Goal: Information Seeking & Learning: Learn about a topic

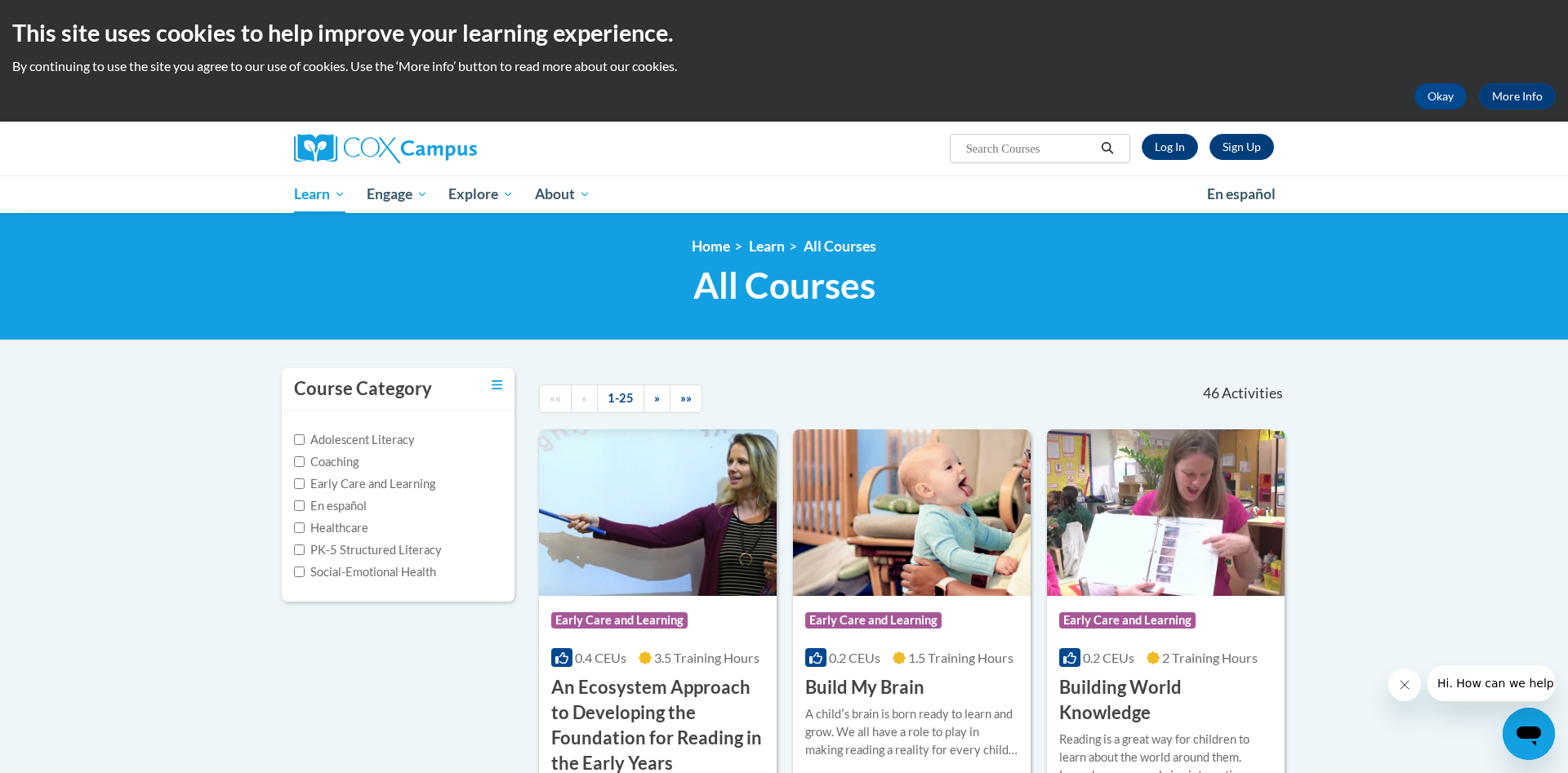
click at [350, 547] on label "PK-5 Structured Literacy" at bounding box center [367, 550] width 148 height 18
click at [305, 547] on input "PK-5 Structured Literacy" at bounding box center [299, 550] width 11 height 11
checkbox input "true"
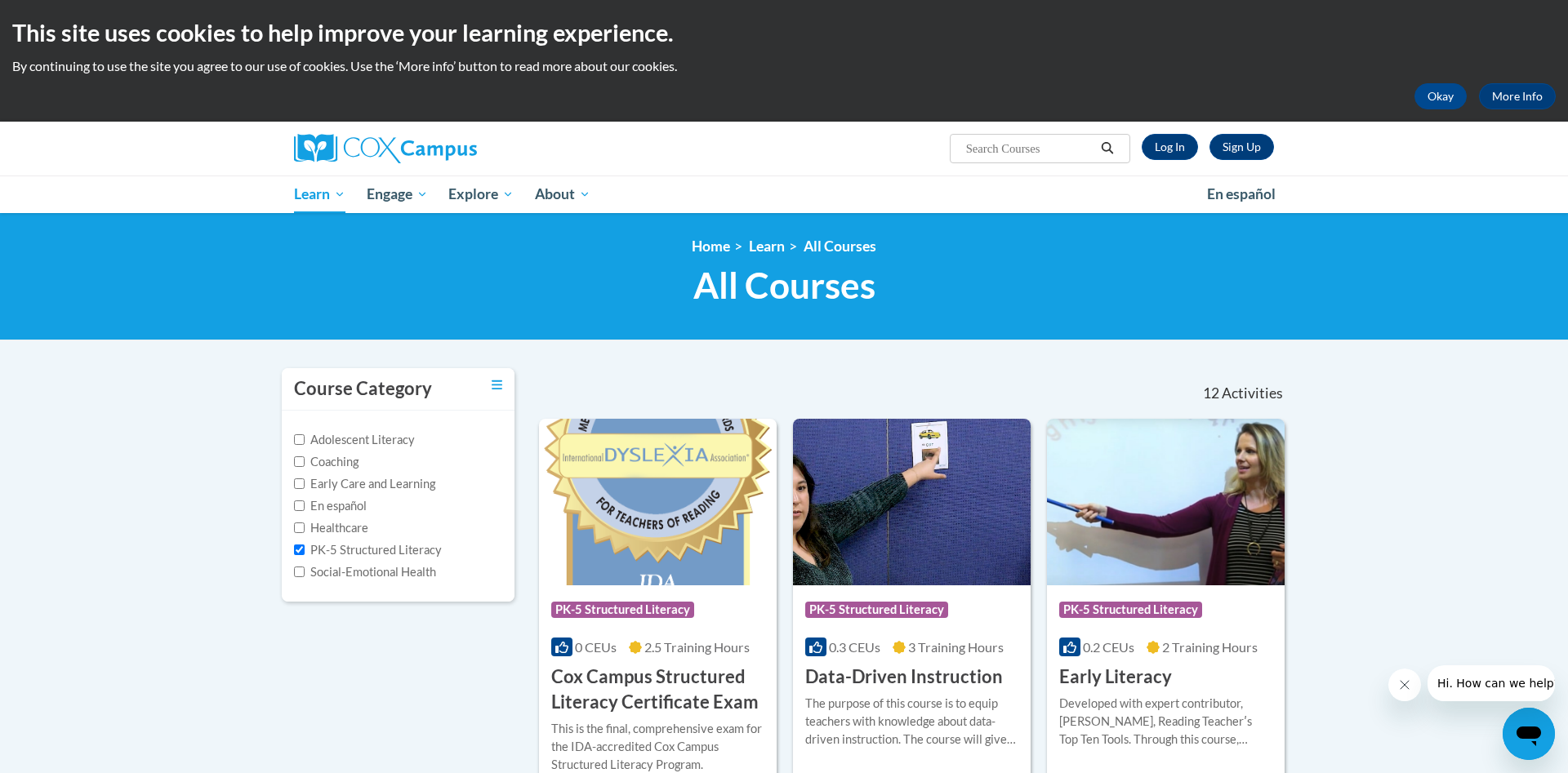
click at [980, 147] on input "Search..." at bounding box center [1030, 149] width 131 height 20
type input "emergent"
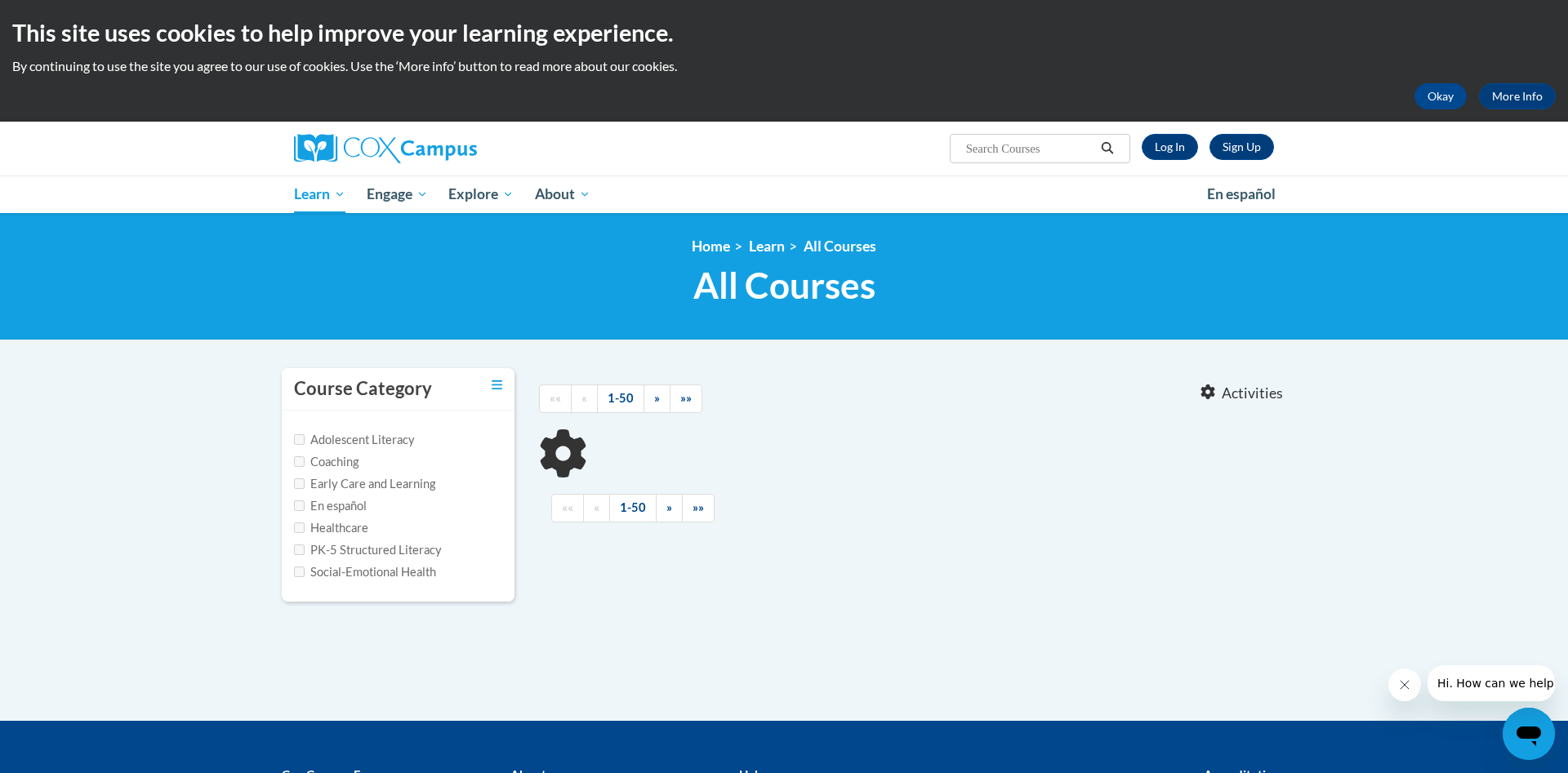
type input "emergent"
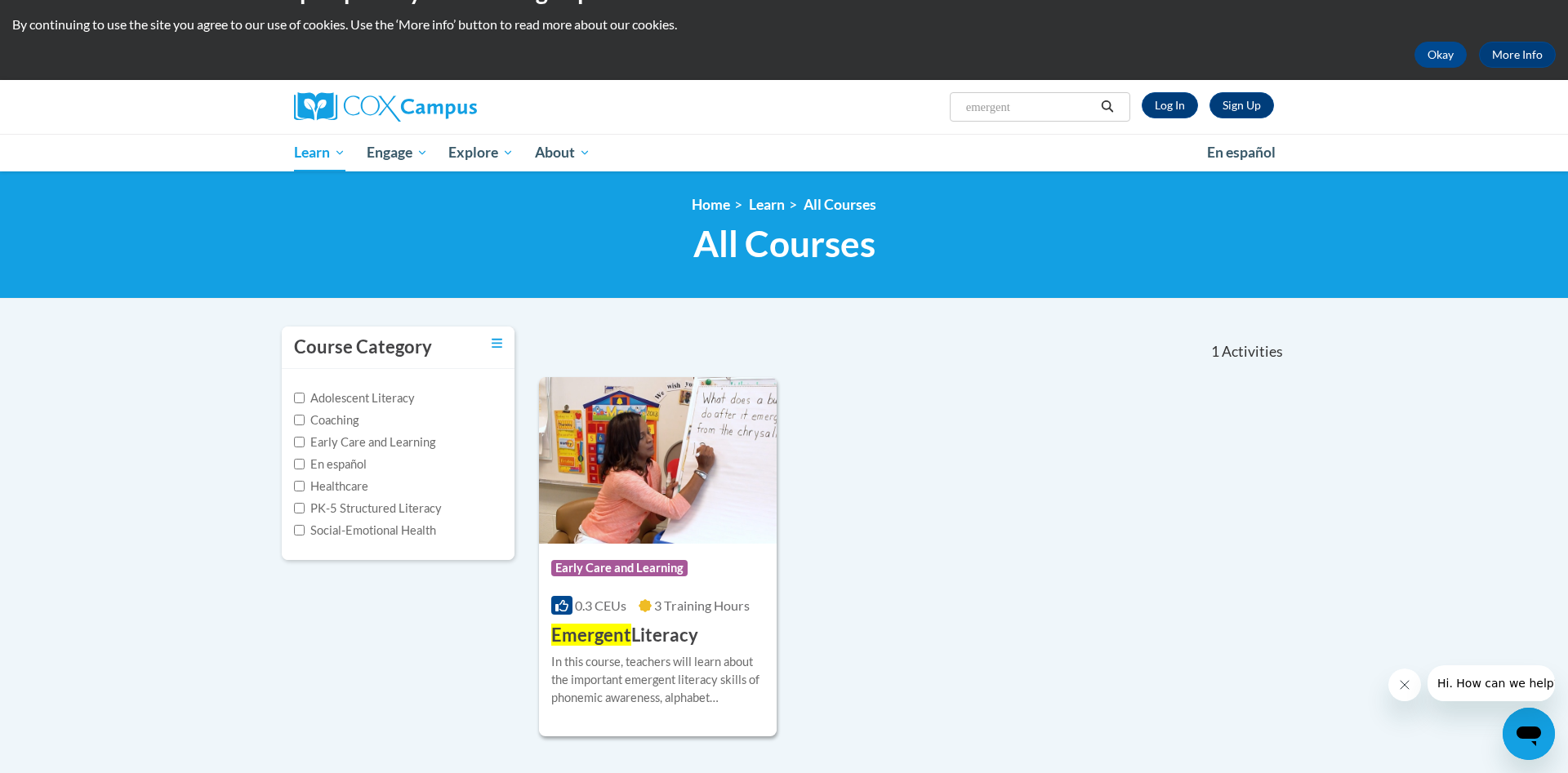
scroll to position [167, 0]
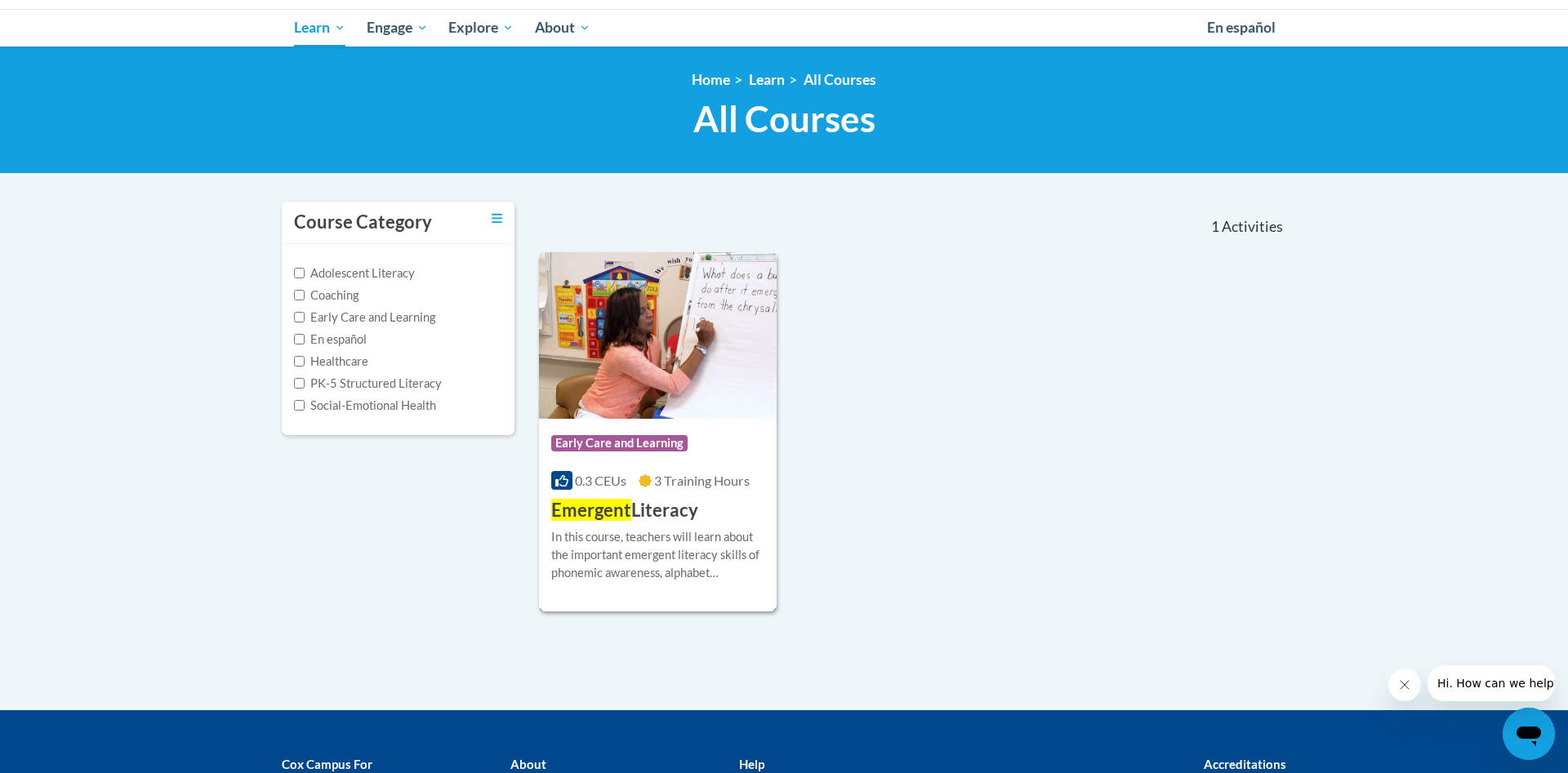
click at [674, 556] on div "In this course, teachers will learn about the important emergent literacy skill…" at bounding box center [658, 555] width 213 height 54
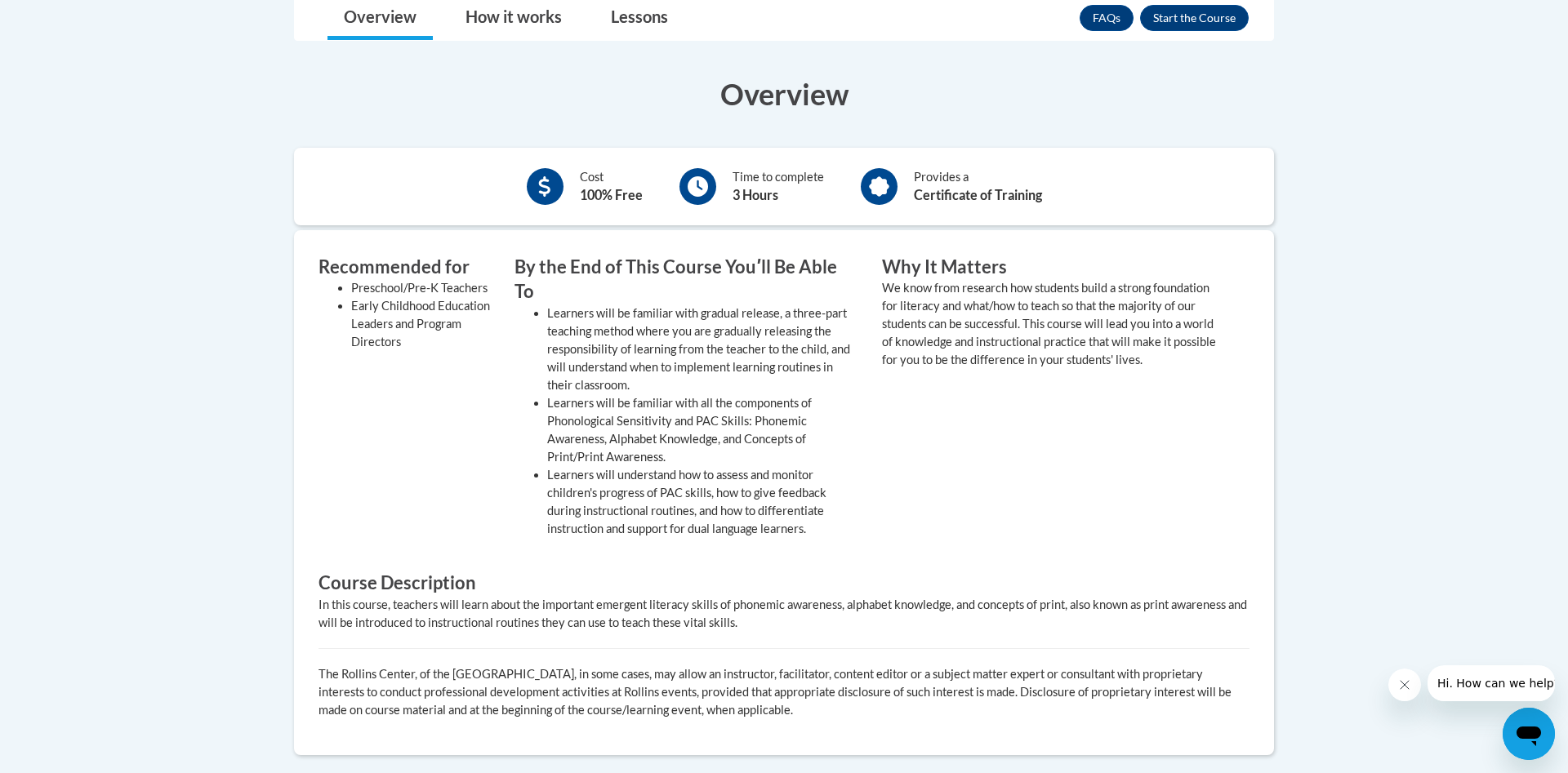
scroll to position [417, 0]
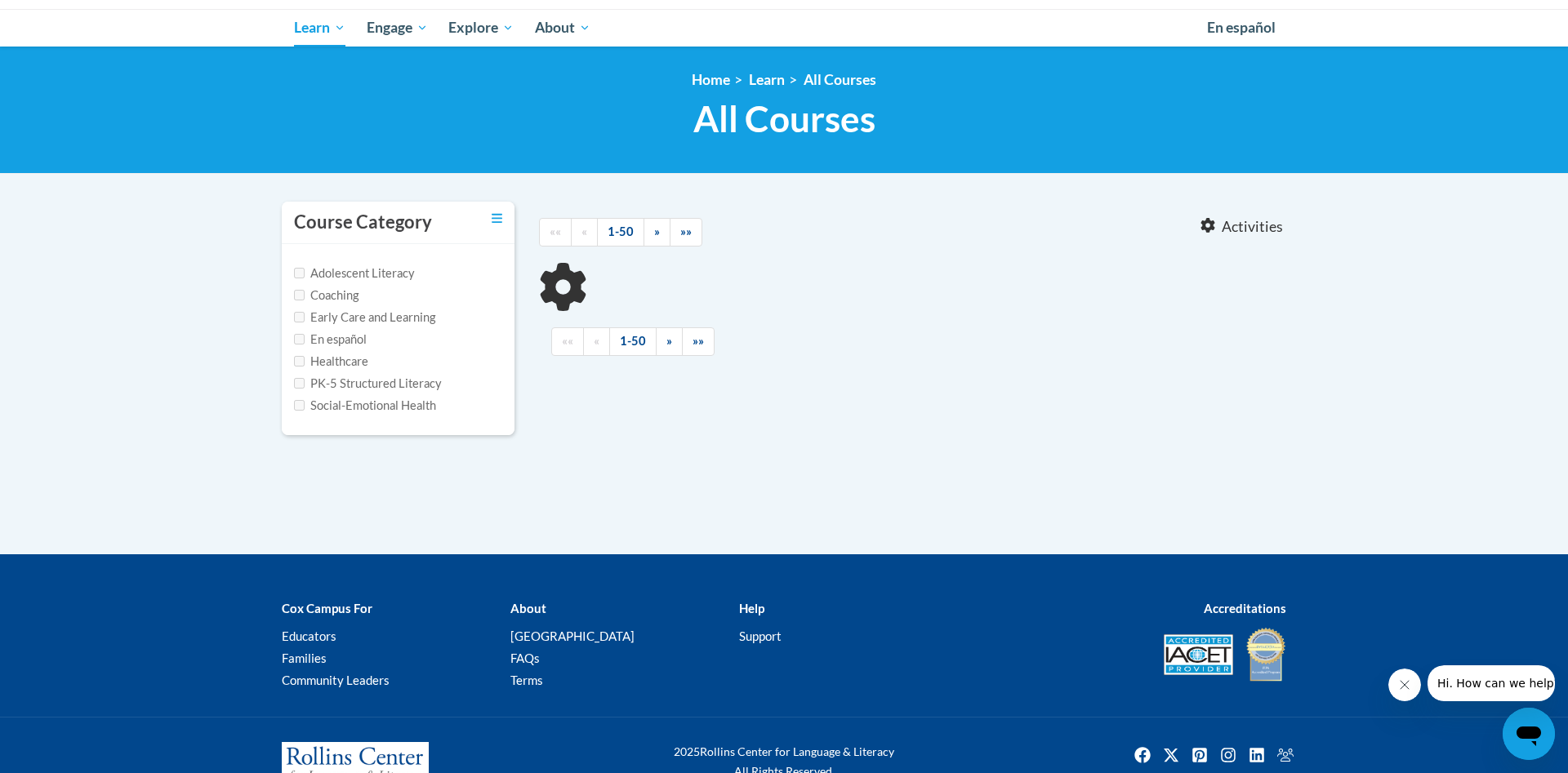
type input "emergent"
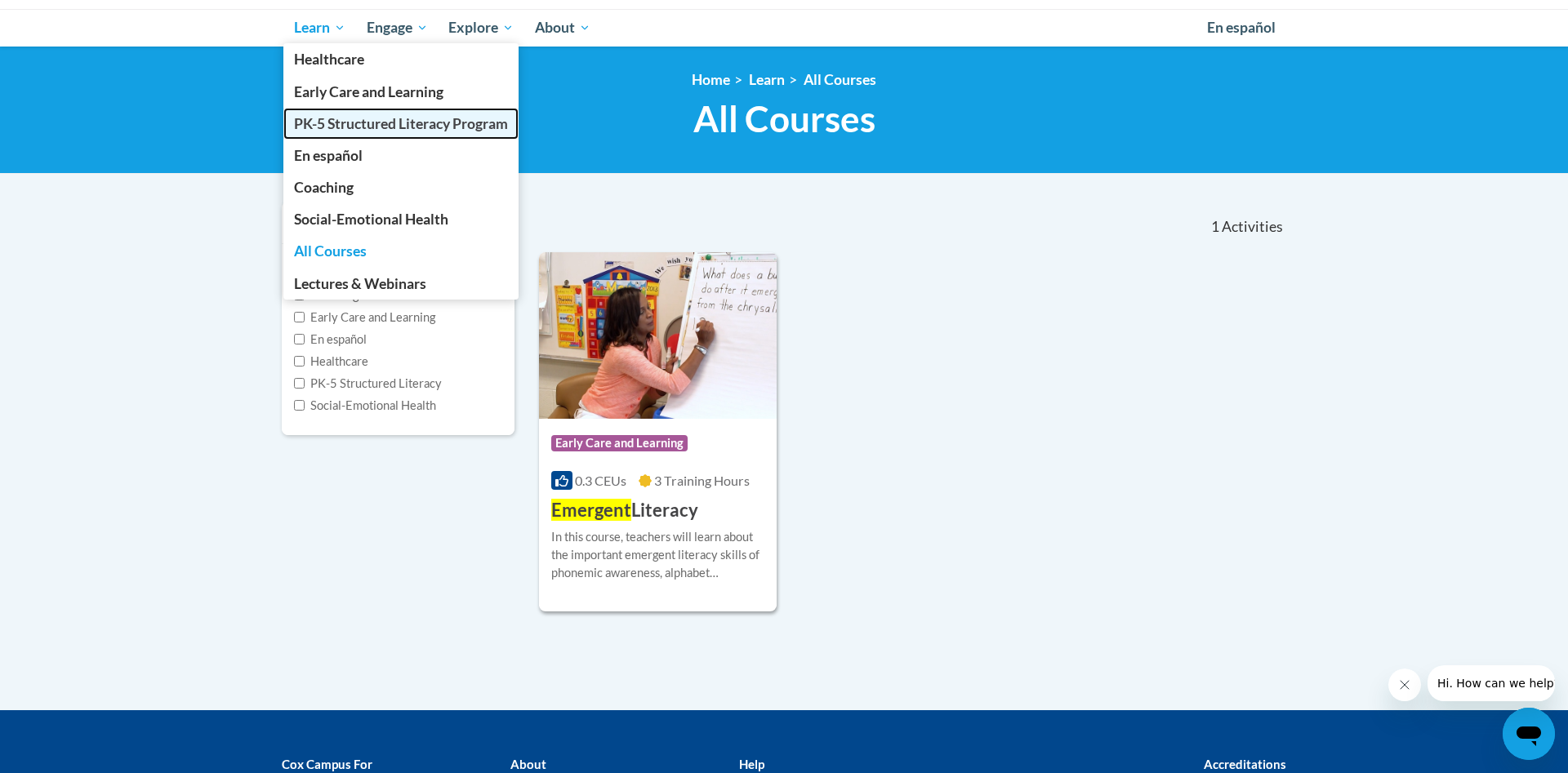
click at [338, 125] on span "PK-5 Structured Literacy Program" at bounding box center [401, 123] width 214 height 17
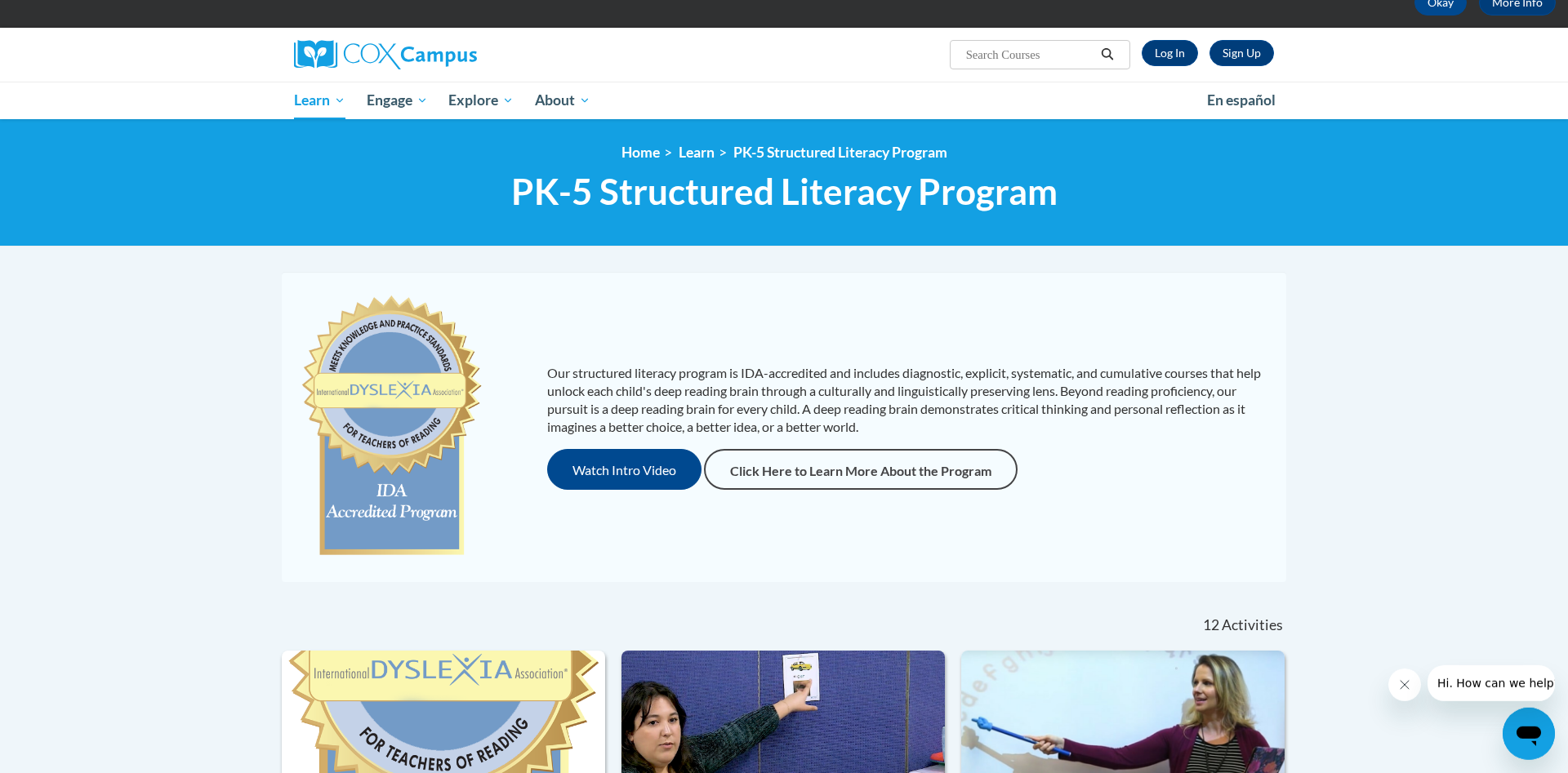
scroll to position [101, 0]
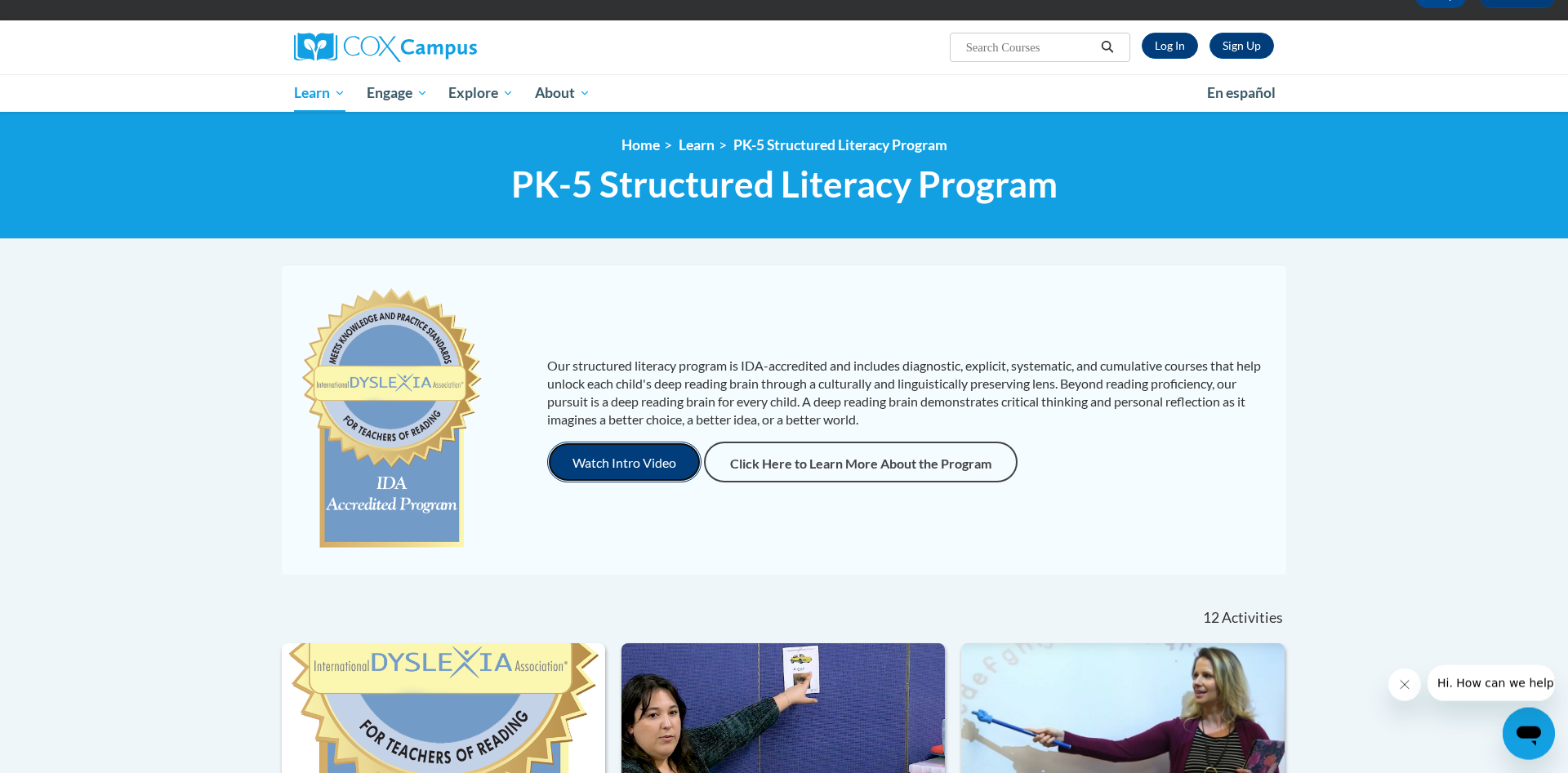
click at [632, 474] on button "Watch Intro Video" at bounding box center [625, 462] width 154 height 41
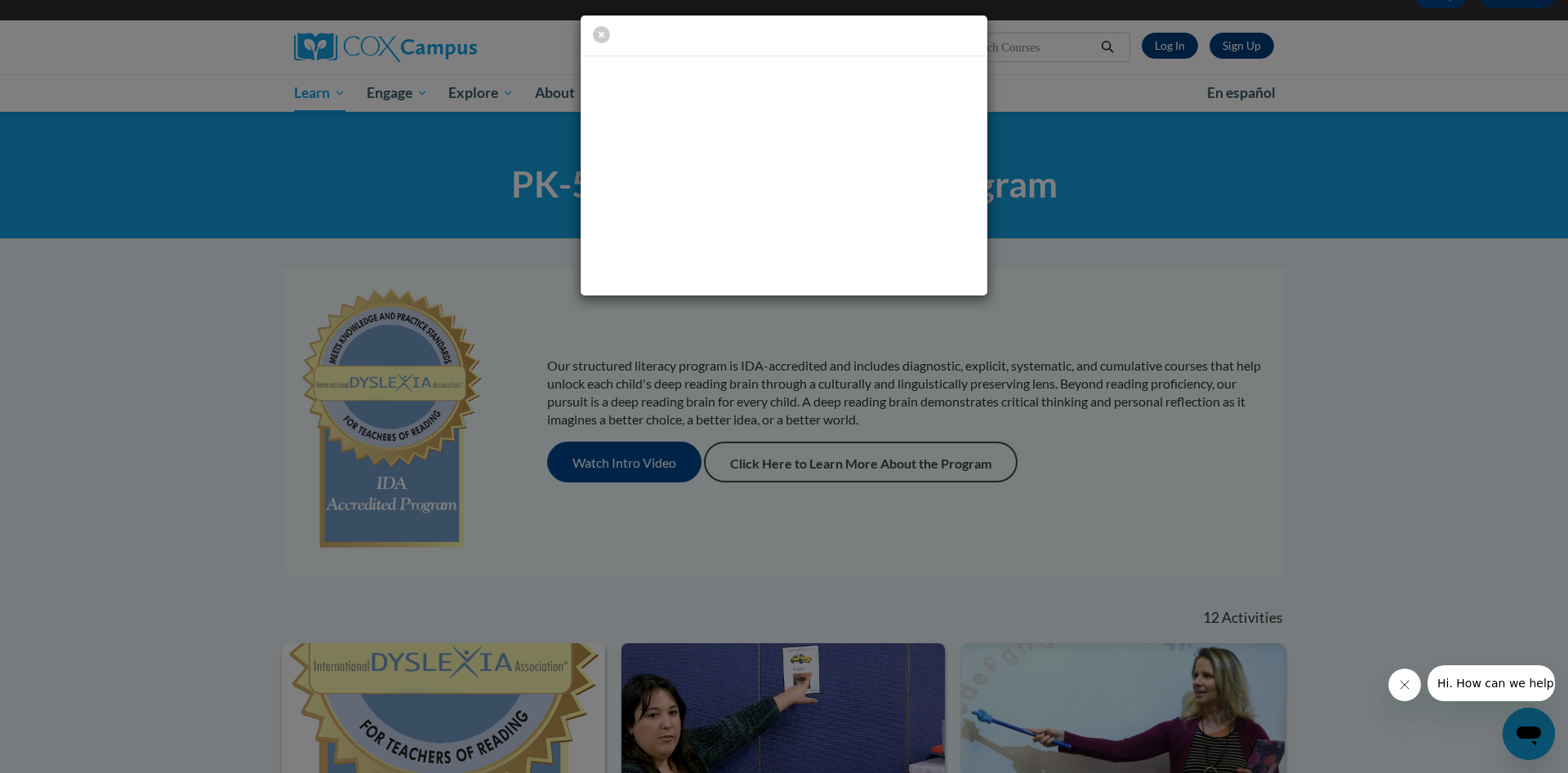
click at [1116, 142] on div at bounding box center [784, 155] width 1568 height 311
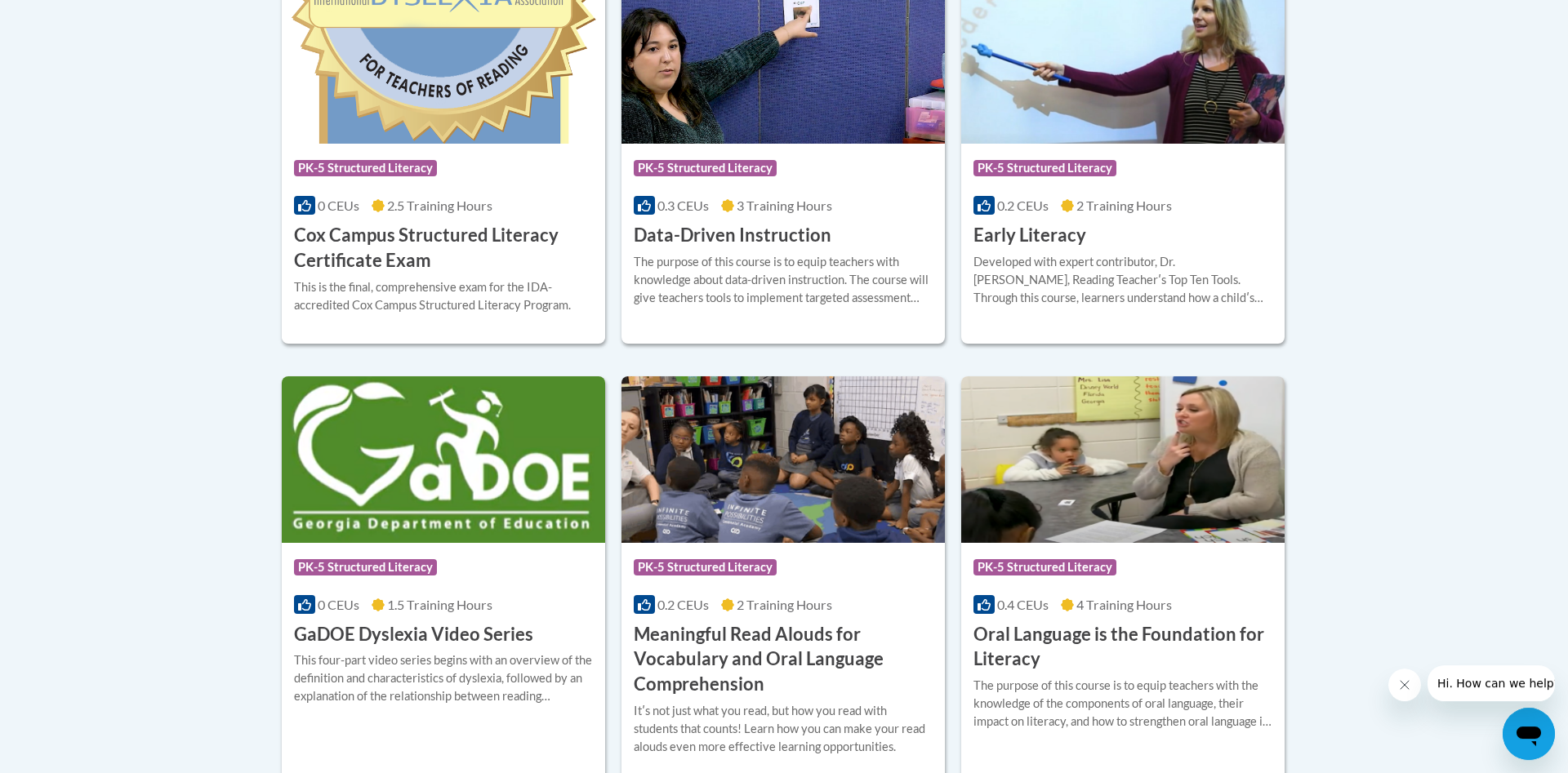
scroll to position [809, 0]
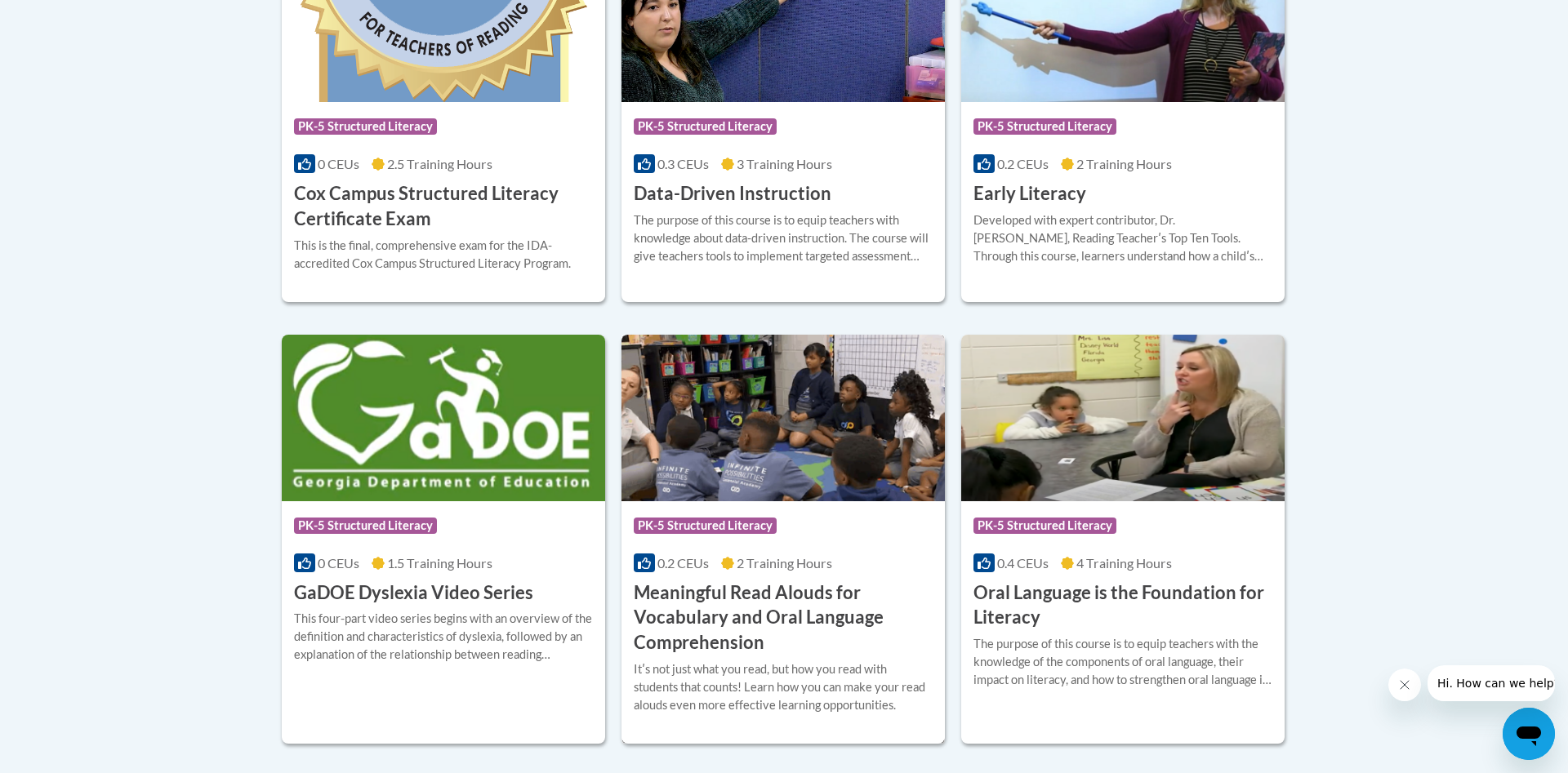
click at [728, 594] on h3 "Meaningful Read Alouds for Vocabulary and Oral Language Comprehension" at bounding box center [783, 618] width 299 height 75
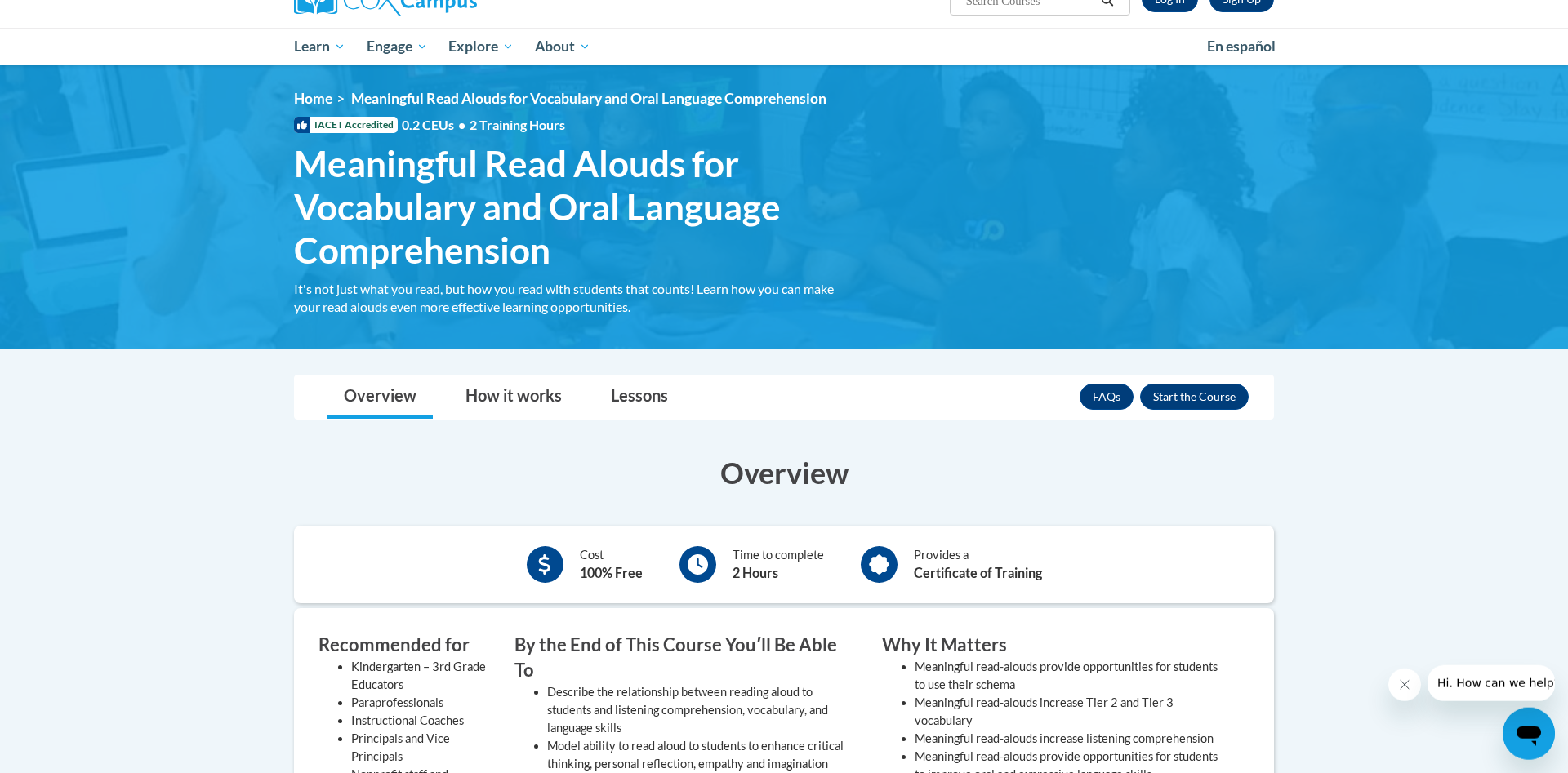
scroll to position [541, 0]
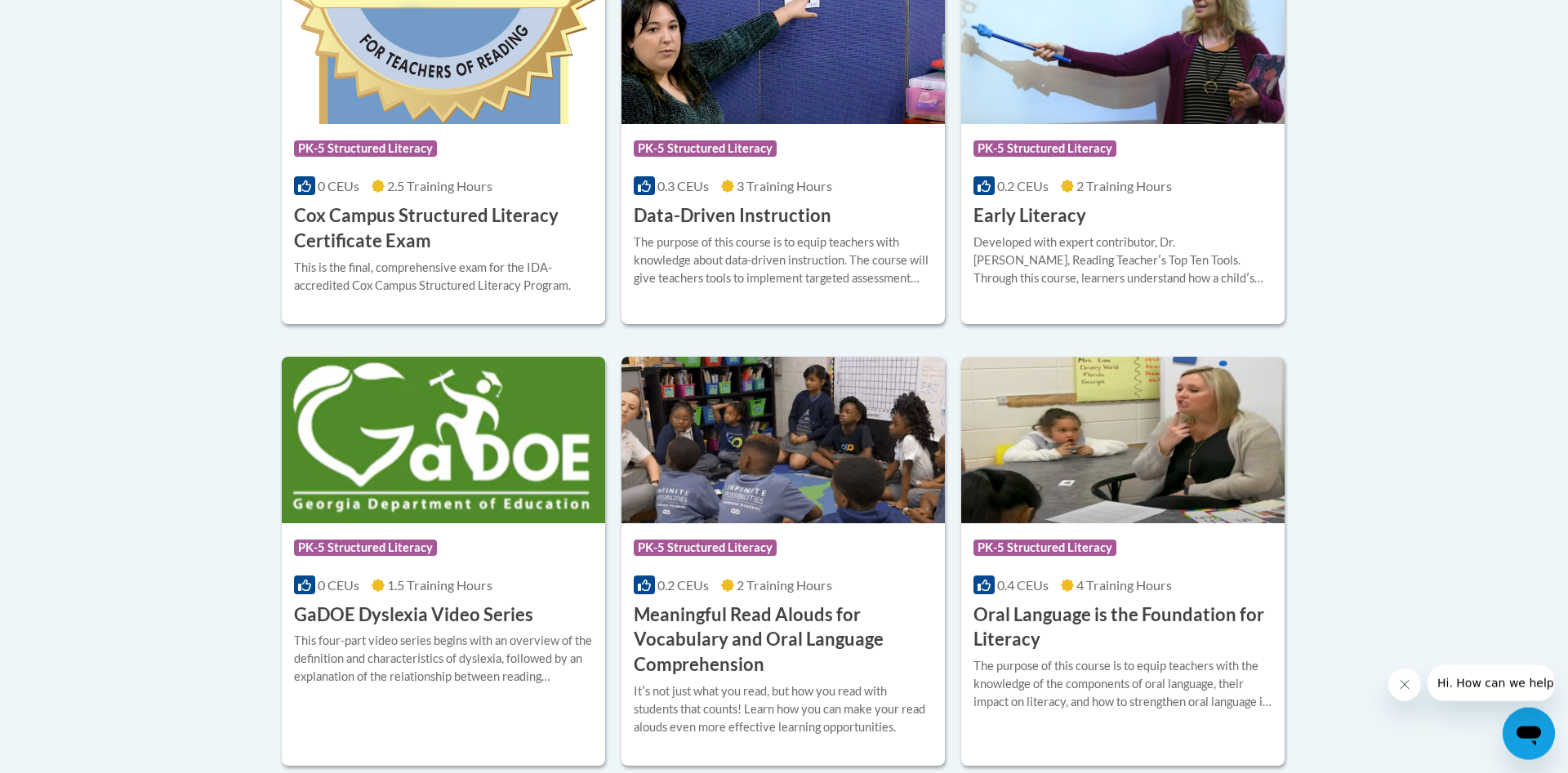
scroll to position [666, 0]
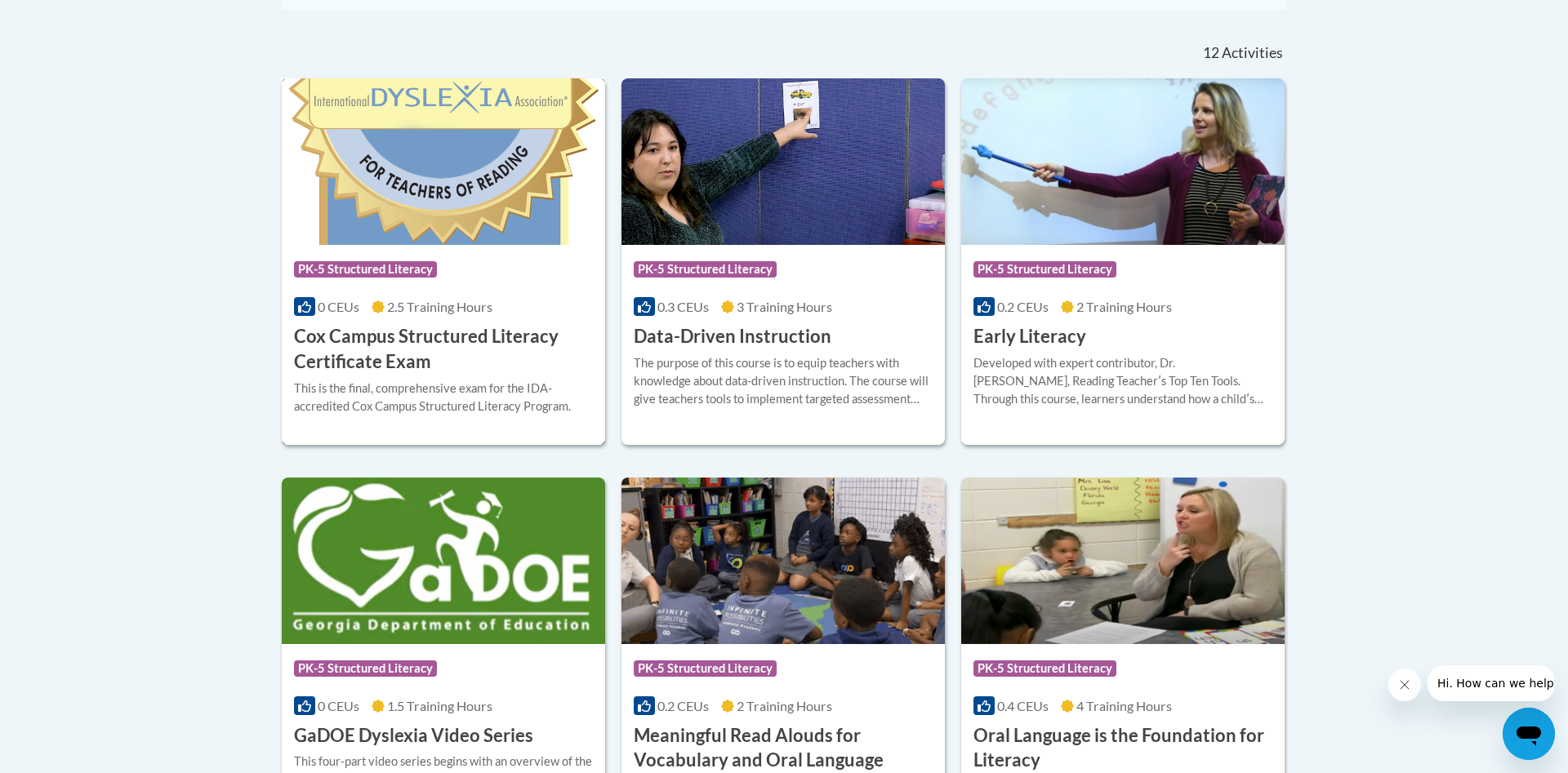
click at [468, 342] on h3 "Cox Campus Structured Literacy Certificate Exam" at bounding box center [444, 349] width 299 height 51
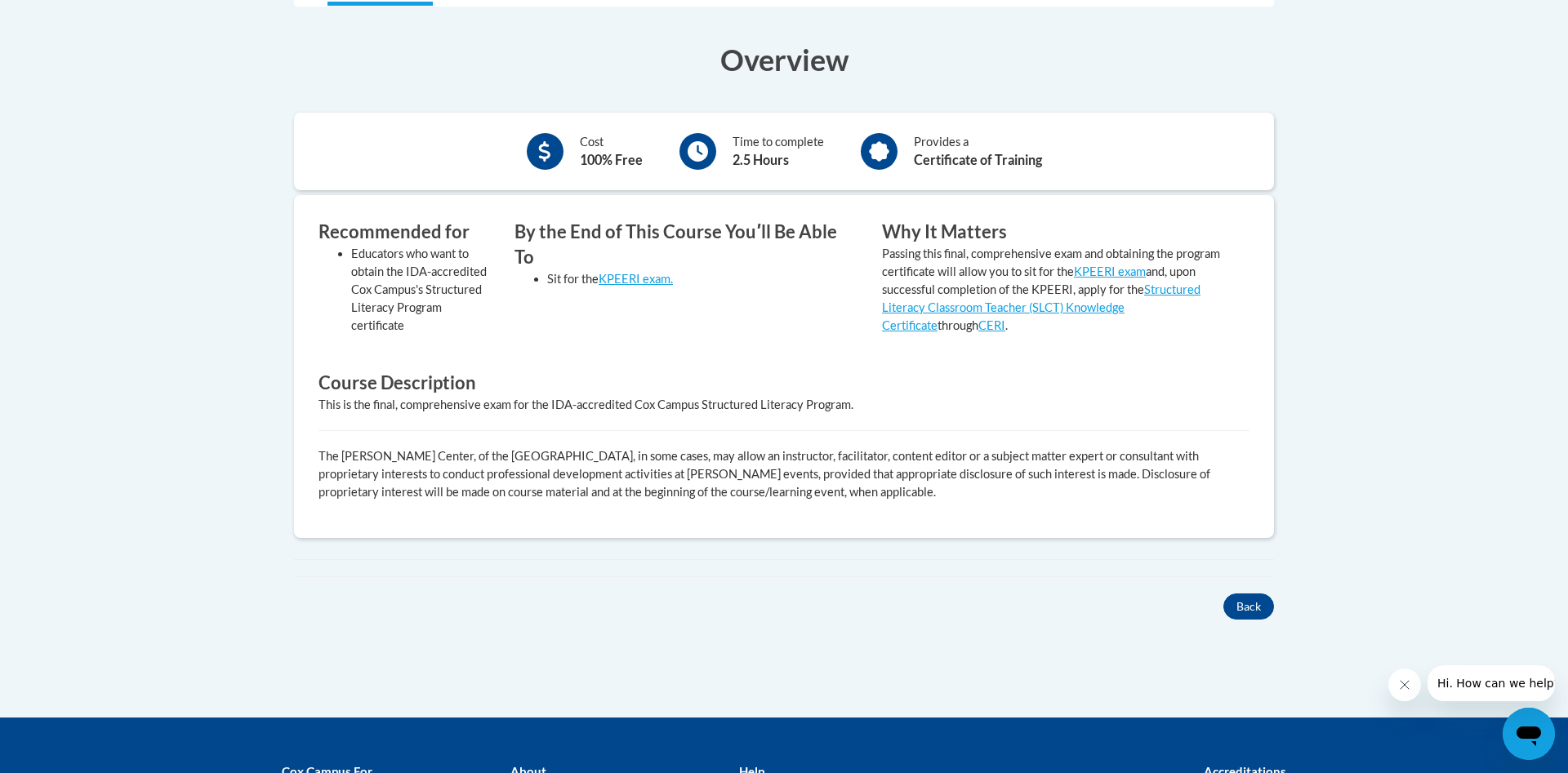
scroll to position [541, 0]
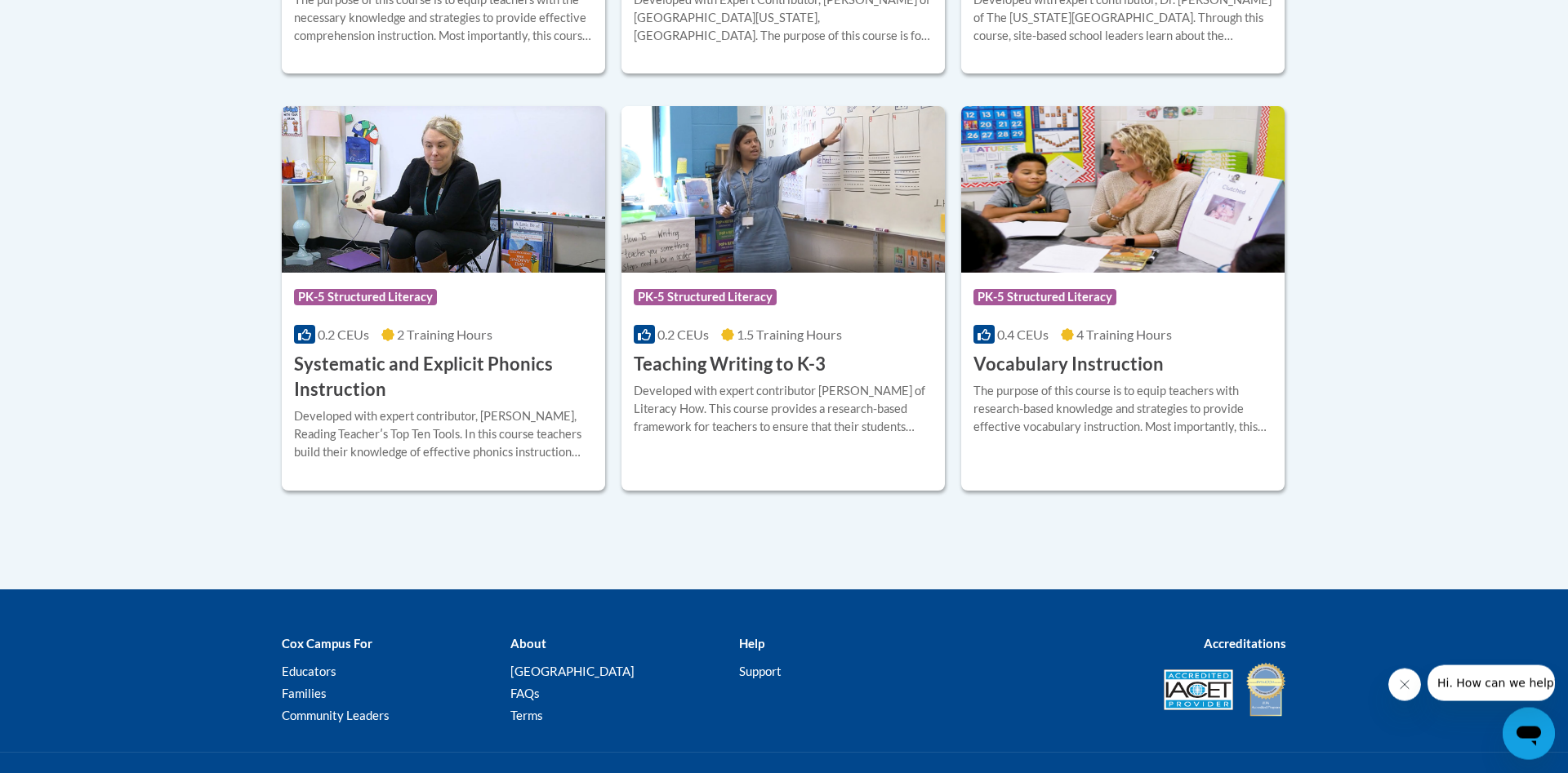
scroll to position [1915, 0]
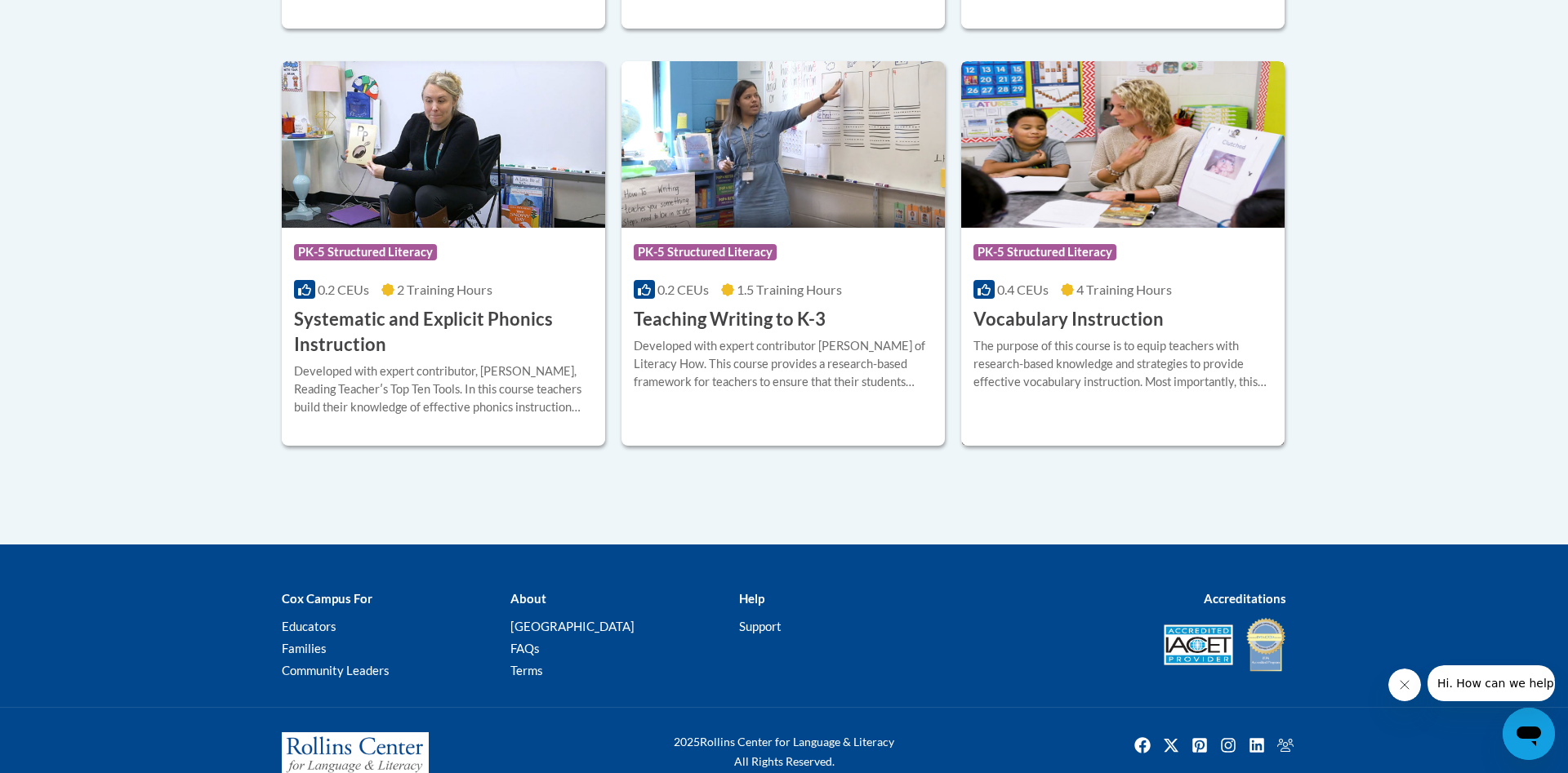
click at [1093, 314] on h3 "Vocabulary Instruction" at bounding box center [1068, 320] width 190 height 25
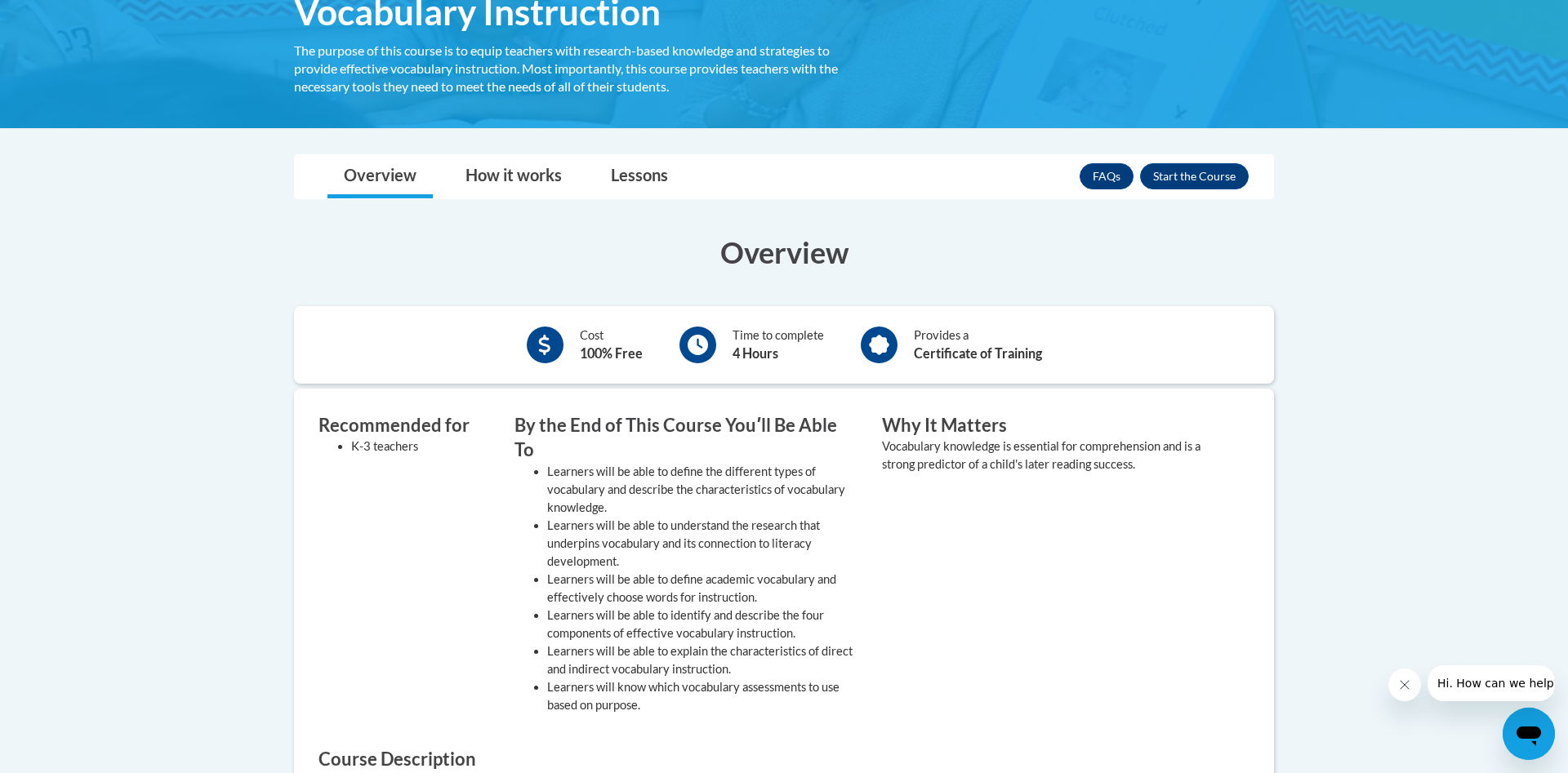
scroll to position [296, 0]
